Goal: Task Accomplishment & Management: Manage account settings

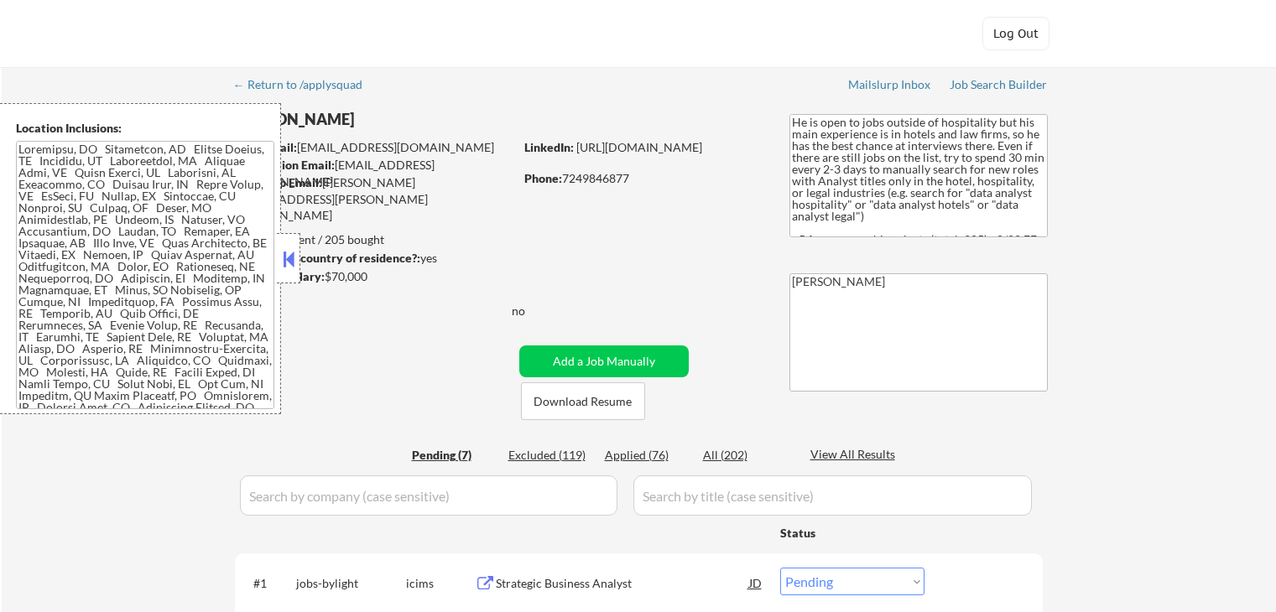
select select ""pending""
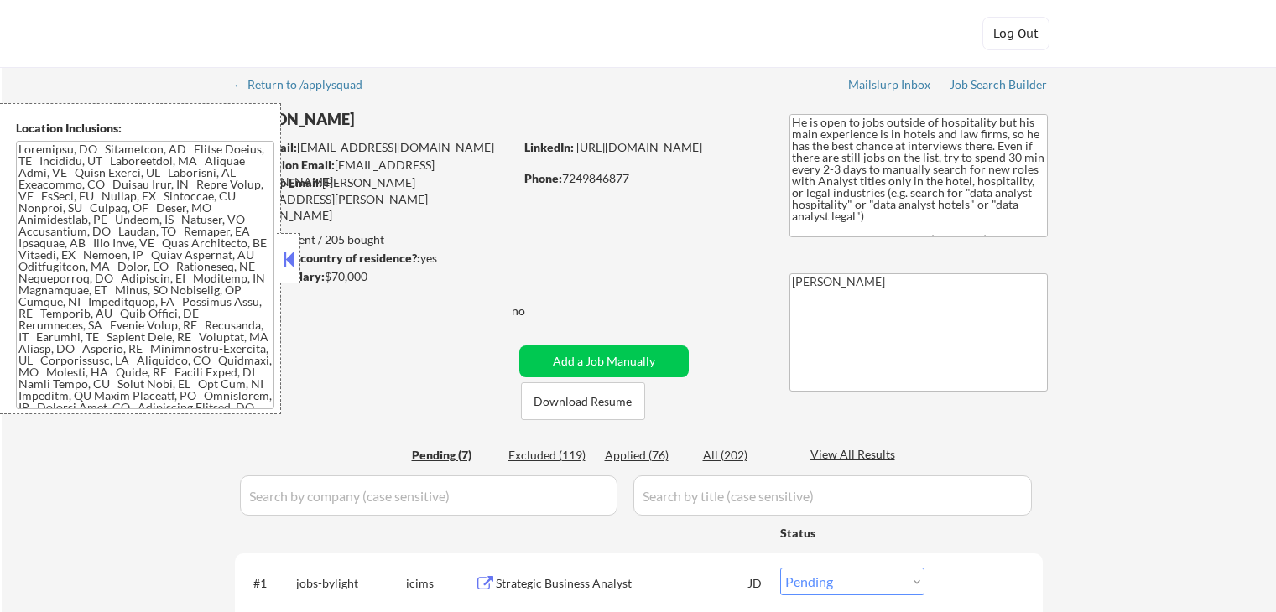
select select ""pending""
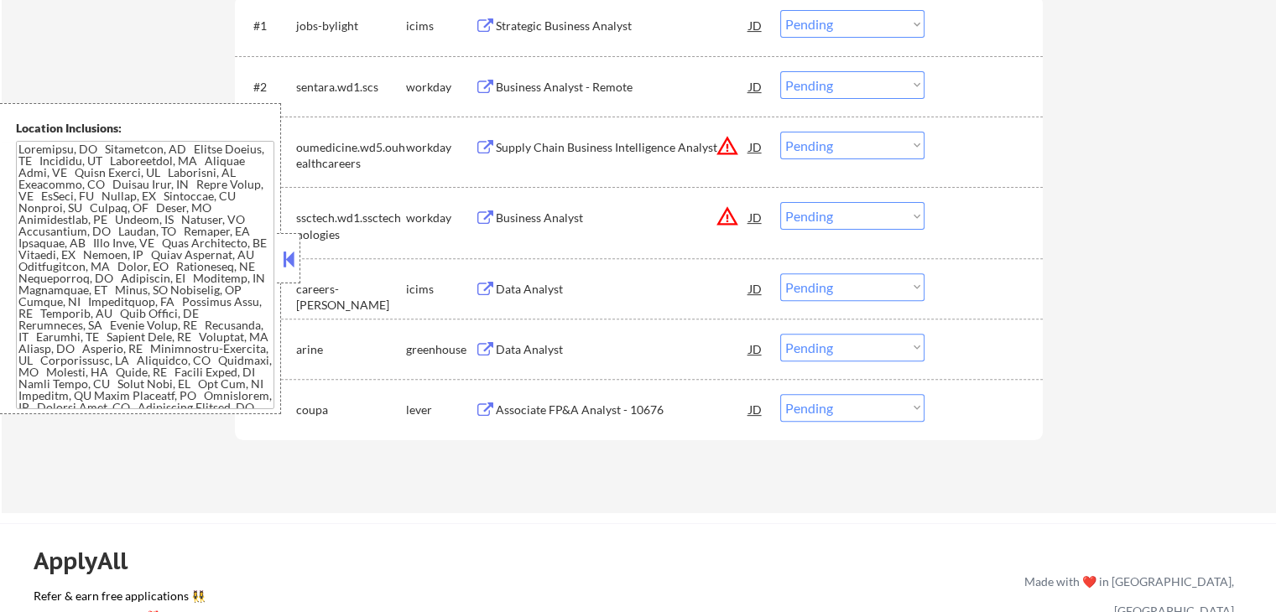
scroll to position [587, 0]
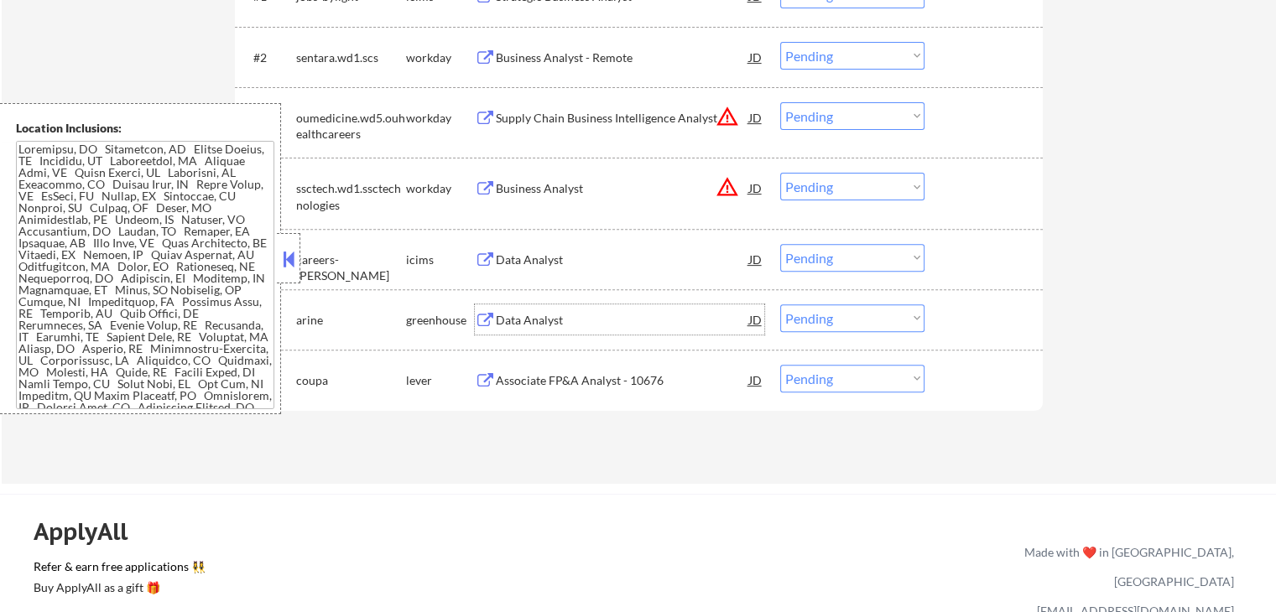
click at [528, 320] on div "Data Analyst" at bounding box center [622, 320] width 253 height 17
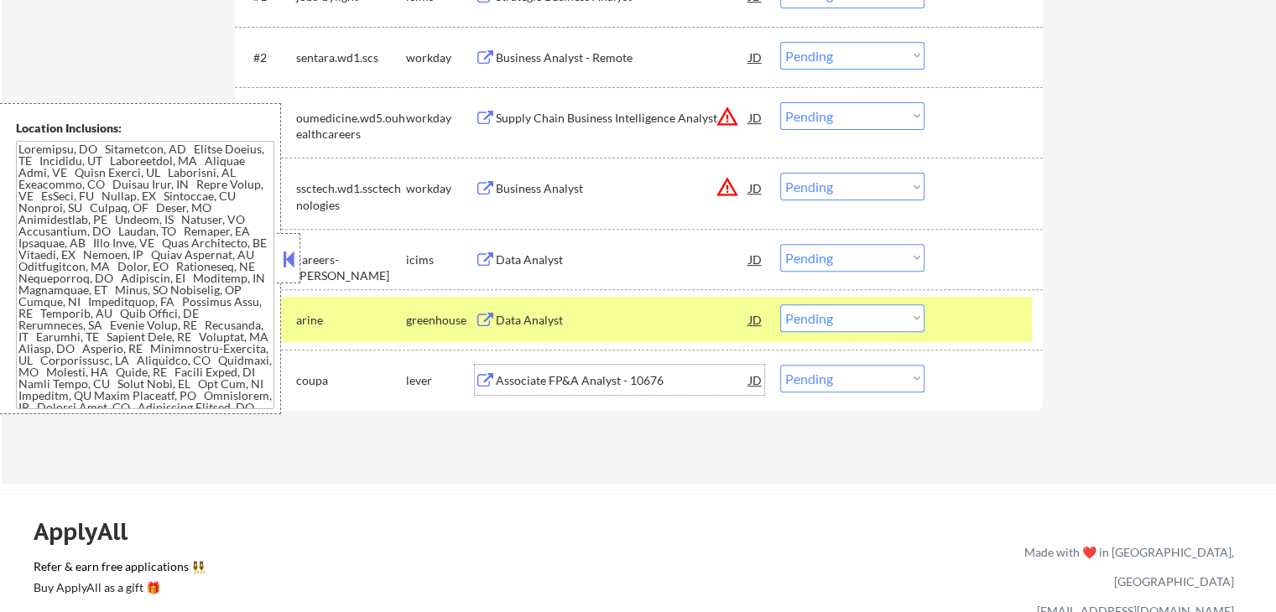
click at [533, 365] on div "Associate FP&A Analyst - 10676" at bounding box center [622, 380] width 253 height 30
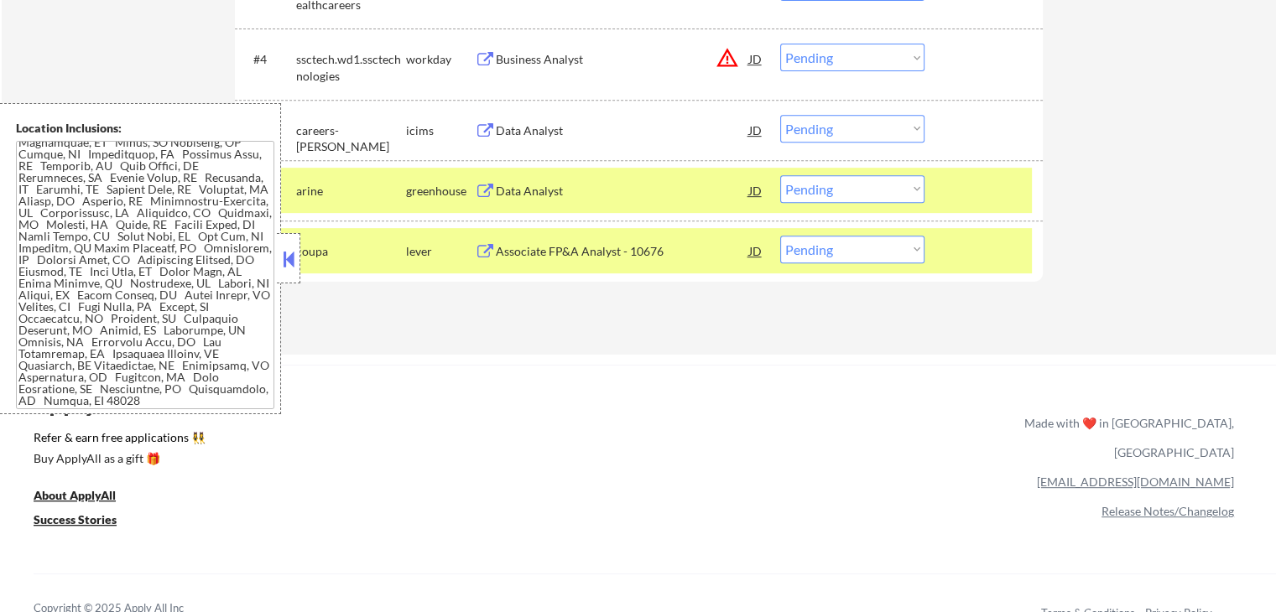
scroll to position [755, 0]
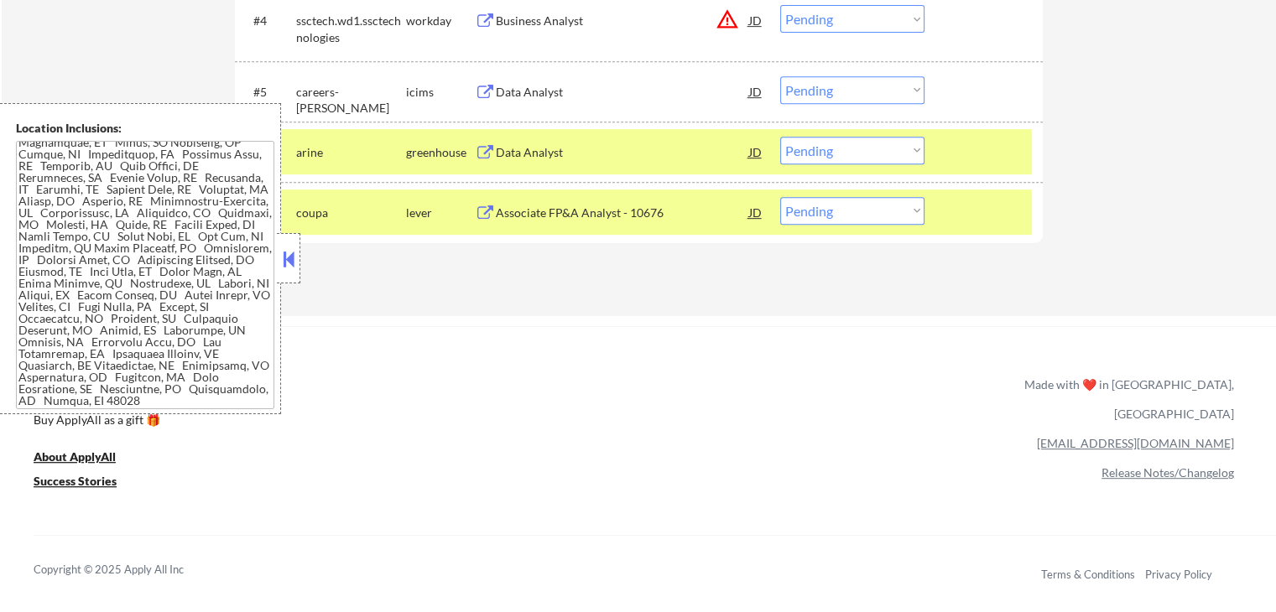
click at [291, 269] on button at bounding box center [288, 259] width 18 height 25
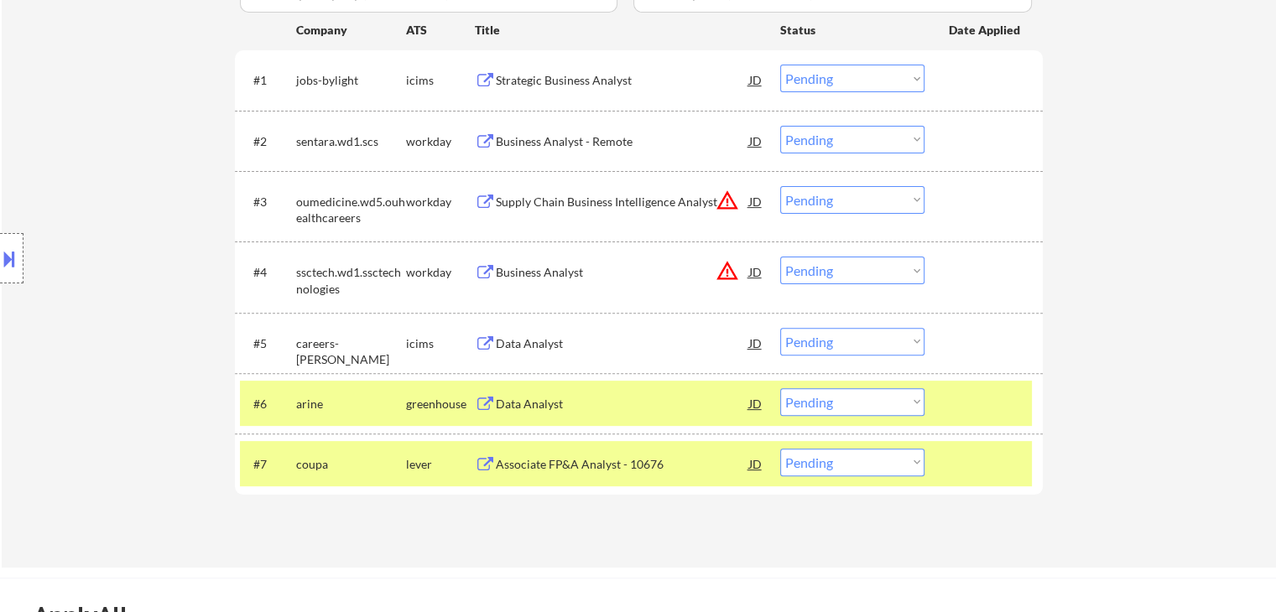
scroll to position [587, 0]
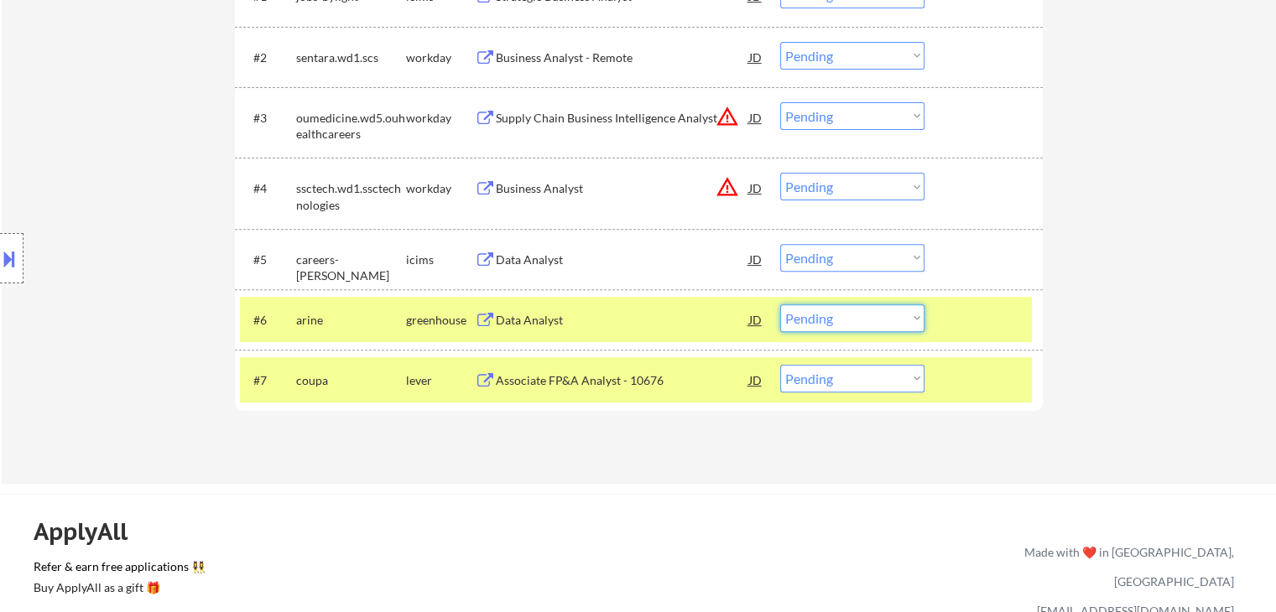
drag, startPoint x: 830, startPoint y: 314, endPoint x: 834, endPoint y: 328, distance: 14.6
click at [831, 315] on select "Choose an option... Pending Applied Excluded (Questions) Excluded (Expired) Exc…" at bounding box center [852, 319] width 144 height 28
click at [780, 305] on select "Choose an option... Pending Applied Excluded (Questions) Excluded (Expired) Exc…" at bounding box center [852, 319] width 144 height 28
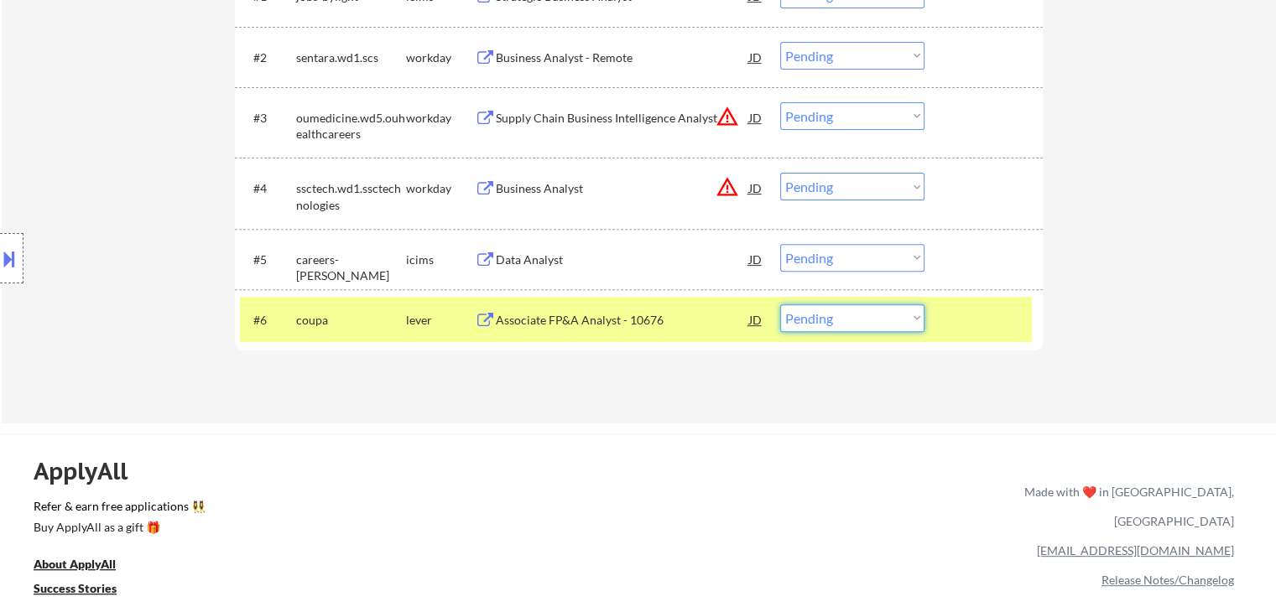
click at [830, 326] on select "Choose an option... Pending Applied Excluded (Questions) Excluded (Expired) Exc…" at bounding box center [852, 319] width 144 height 28
select select ""applied""
click at [780, 305] on select "Choose an option... Pending Applied Excluded (Questions) Excluded (Expired) Exc…" at bounding box center [852, 319] width 144 height 28
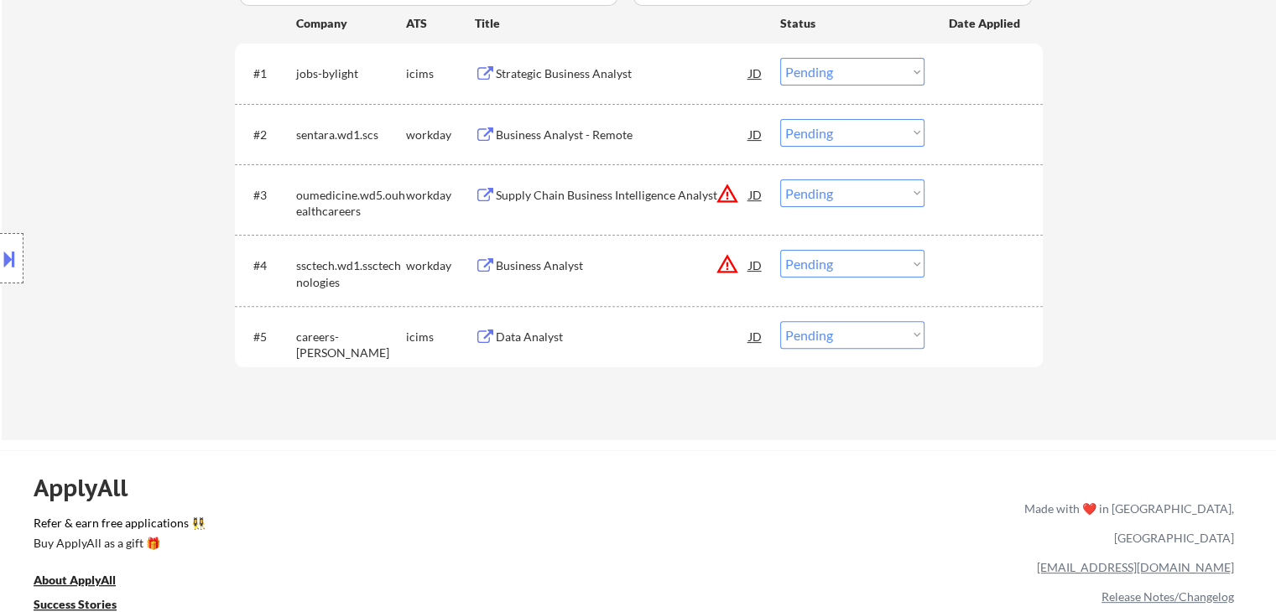
scroll to position [419, 0]
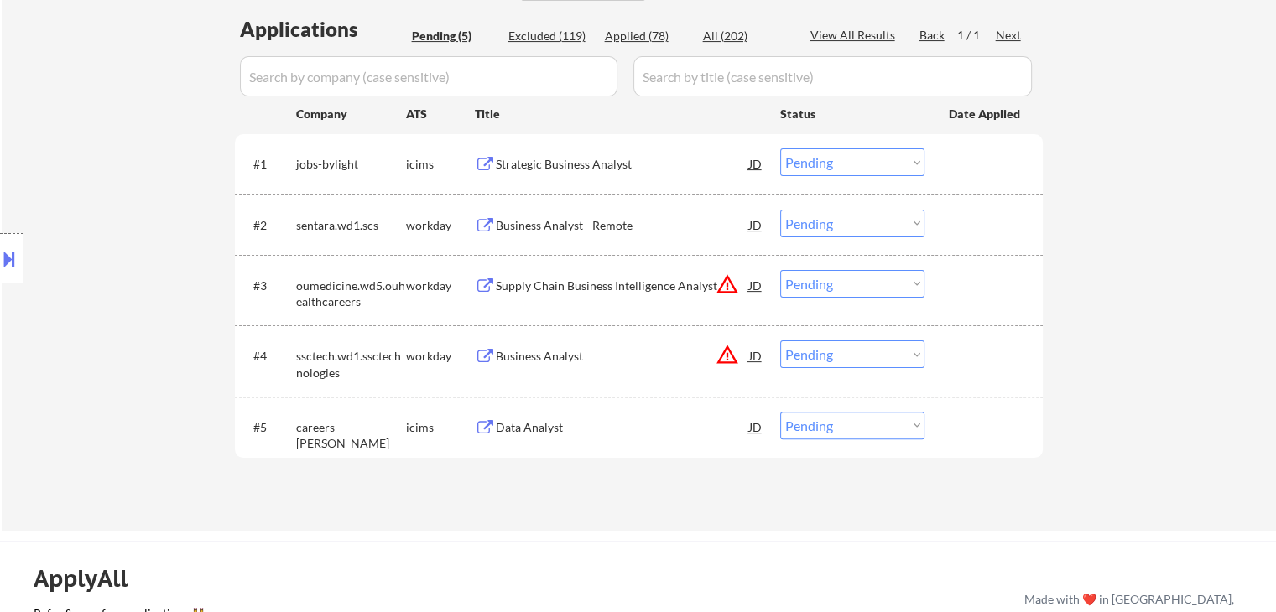
click at [488, 226] on button at bounding box center [485, 226] width 21 height 16
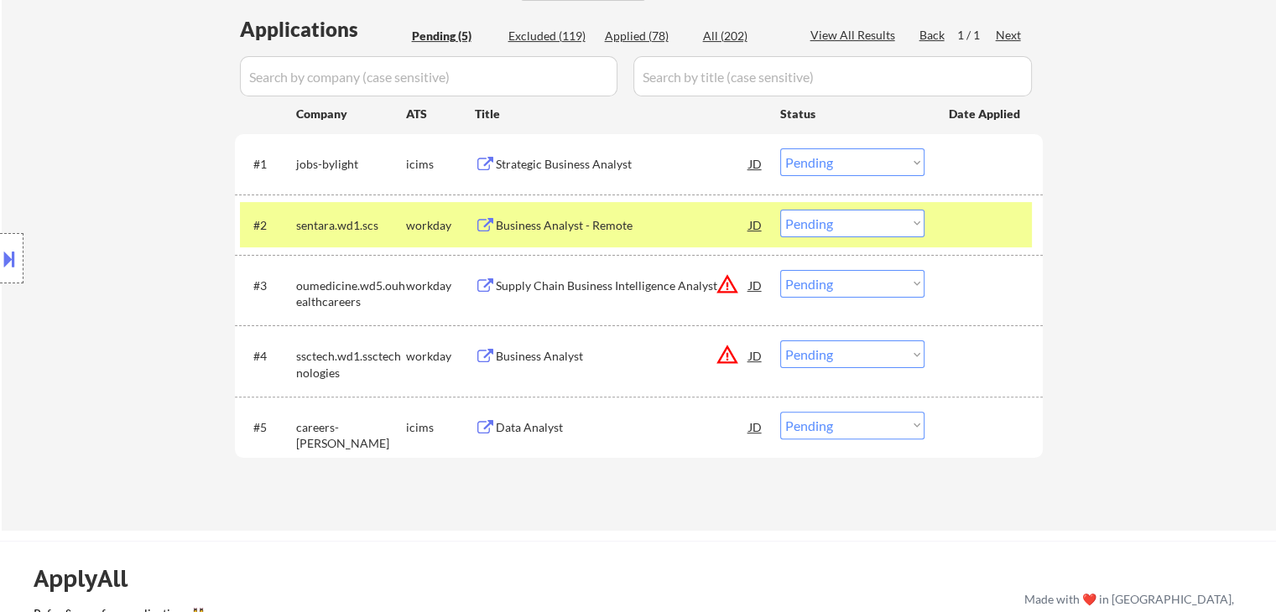
click at [503, 363] on div "Business Analyst" at bounding box center [622, 356] width 253 height 17
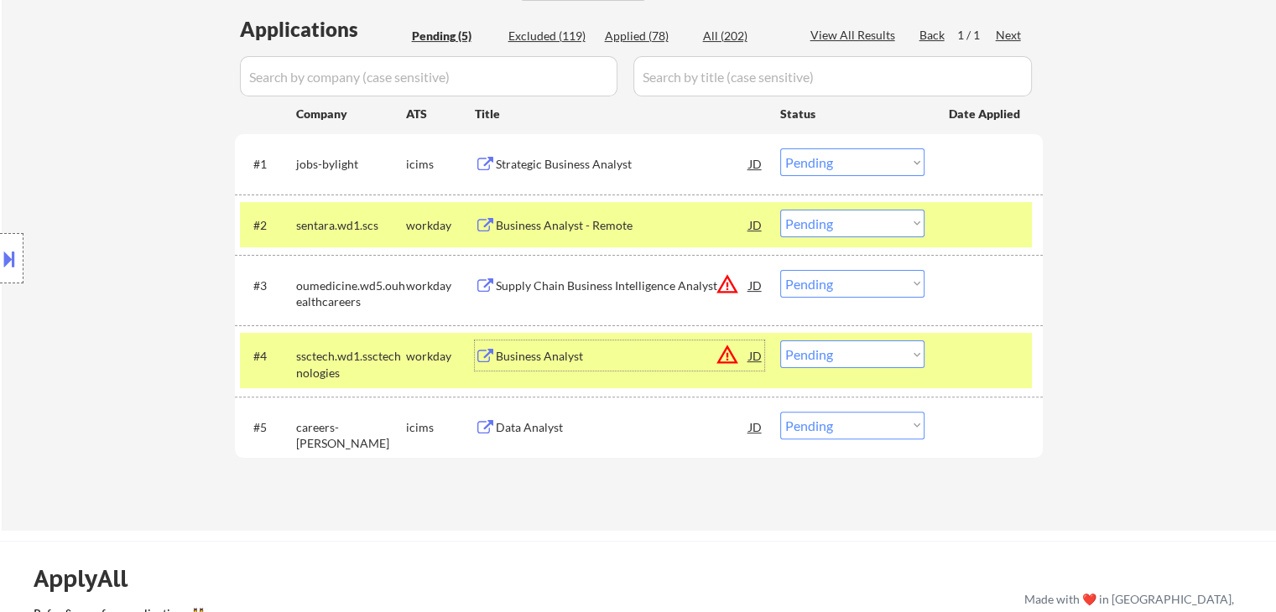
click at [580, 291] on div "Supply Chain Business Intelligence Analyst" at bounding box center [622, 286] width 253 height 17
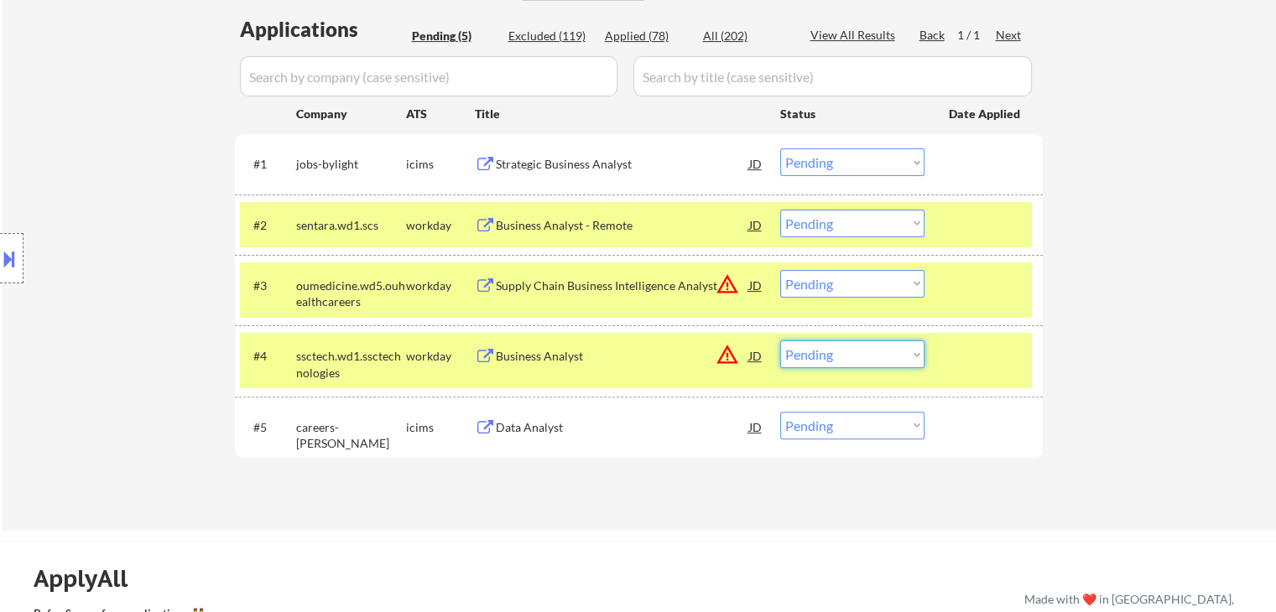
click at [840, 346] on select "Choose an option... Pending Applied Excluded (Questions) Excluded (Expired) Exc…" at bounding box center [852, 355] width 144 height 28
click at [780, 341] on select "Choose an option... Pending Applied Excluded (Questions) Excluded (Expired) Exc…" at bounding box center [852, 355] width 144 height 28
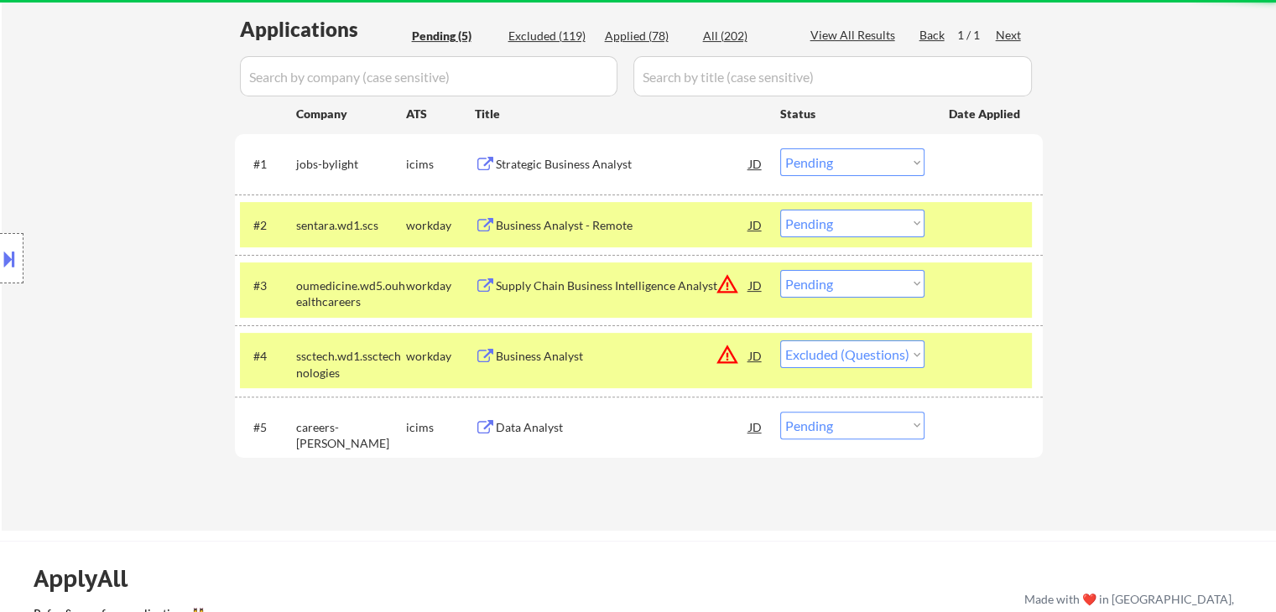
select select ""pending""
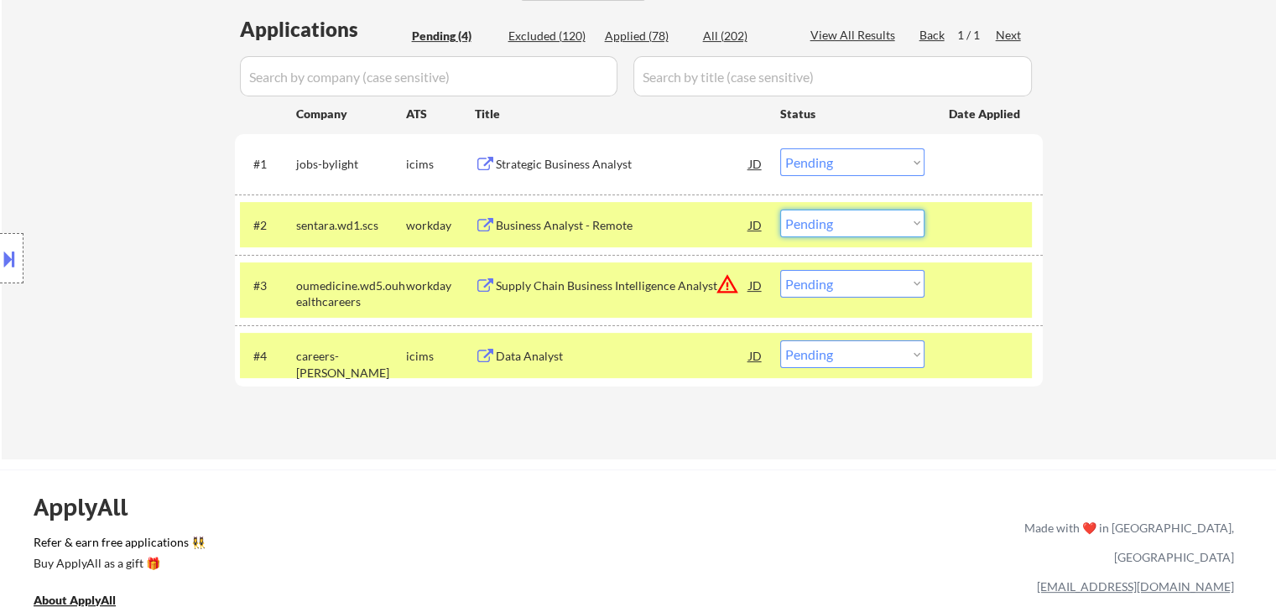
click at [863, 225] on select "Choose an option... Pending Applied Excluded (Questions) Excluded (Expired) Exc…" at bounding box center [852, 224] width 144 height 28
click at [780, 210] on select "Choose an option... Pending Applied Excluded (Questions) Excluded (Expired) Exc…" at bounding box center [852, 224] width 144 height 28
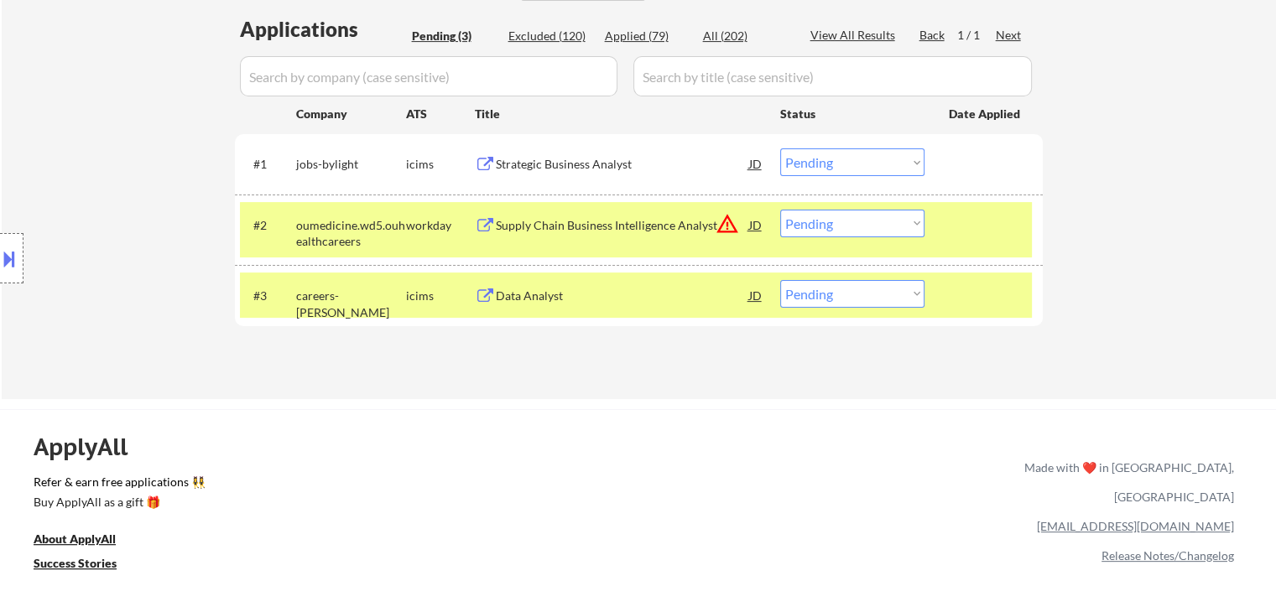
drag, startPoint x: 863, startPoint y: 224, endPoint x: 859, endPoint y: 233, distance: 10.1
click at [863, 224] on select "Choose an option... Pending Applied Excluded (Questions) Excluded (Expired) Exc…" at bounding box center [852, 224] width 144 height 28
click at [780, 210] on select "Choose an option... Pending Applied Excluded (Questions) Excluded (Expired) Exc…" at bounding box center [852, 224] width 144 height 28
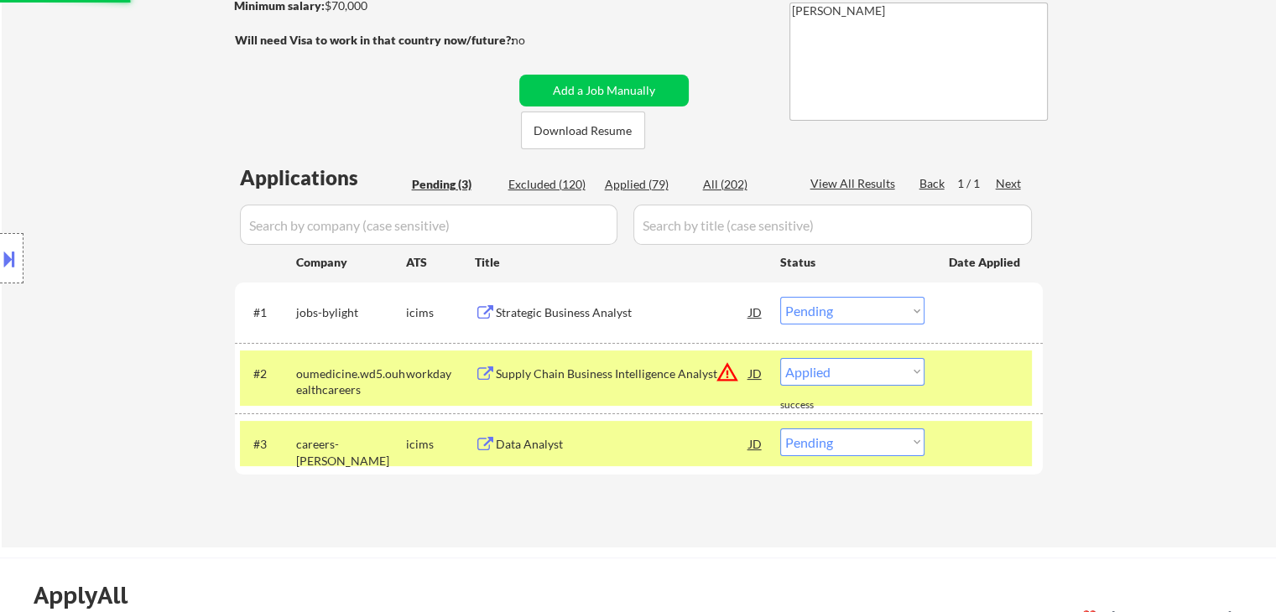
scroll to position [168, 0]
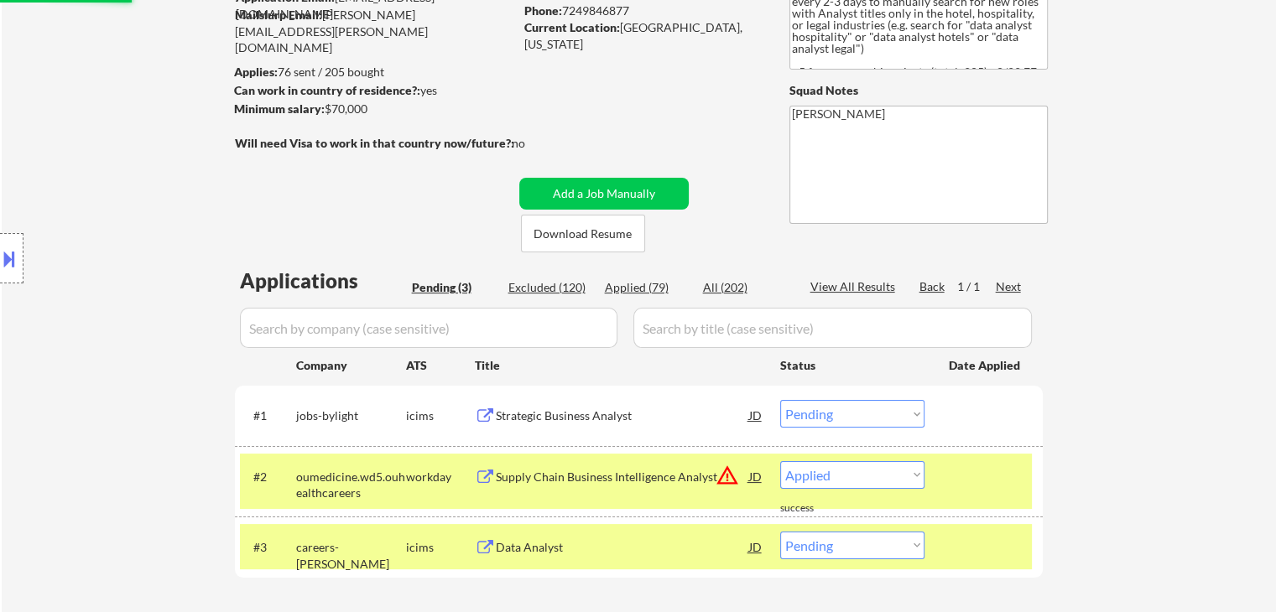
select select ""pending""
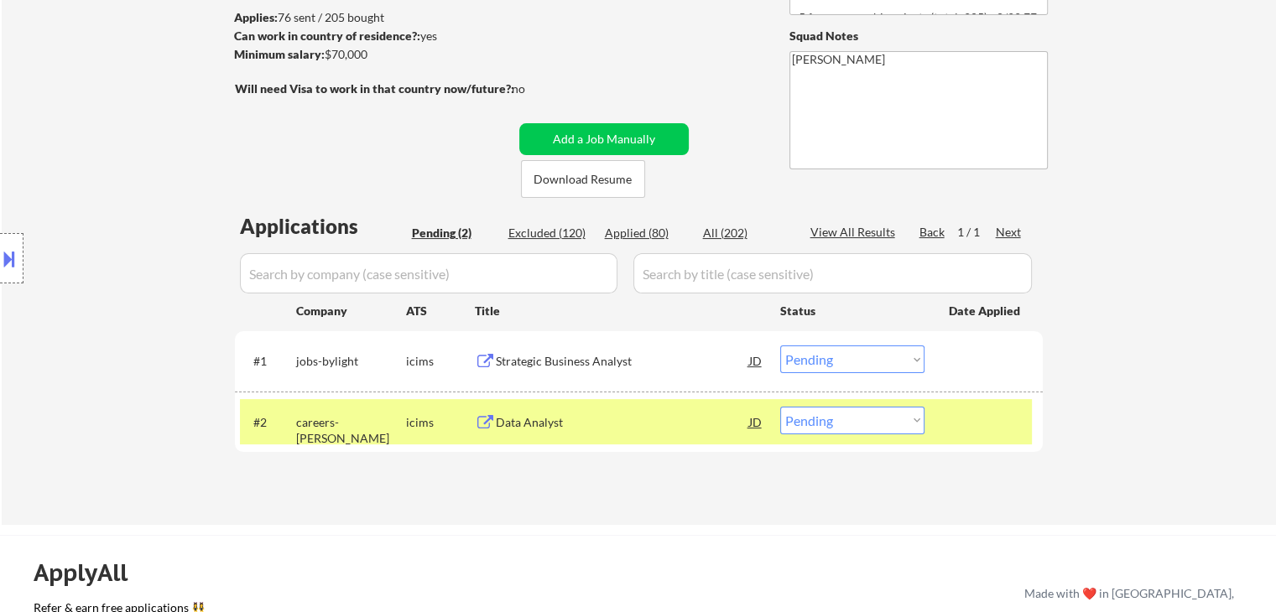
scroll to position [252, 0]
